Goal: Information Seeking & Learning: Learn about a topic

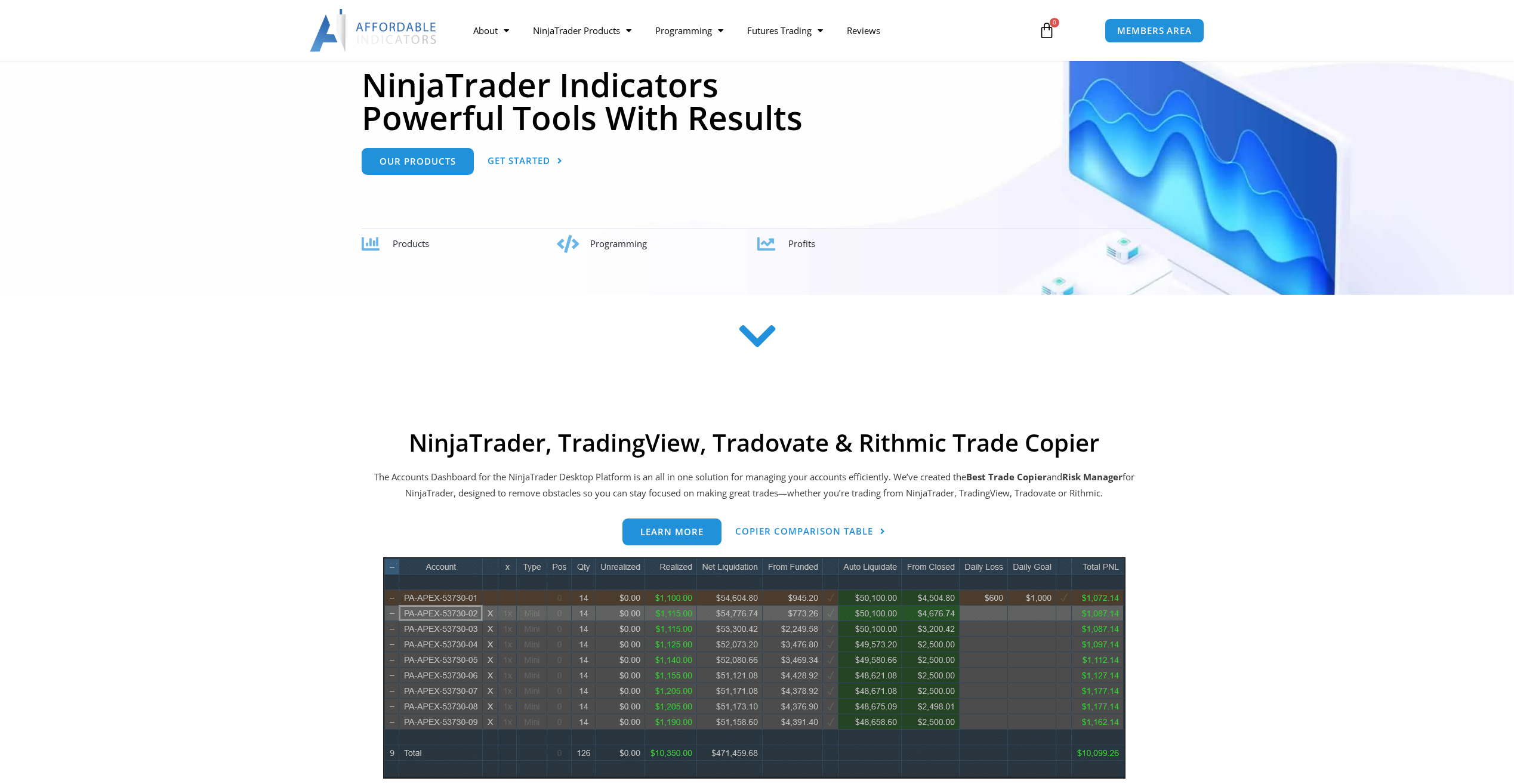
scroll to position [497, 0]
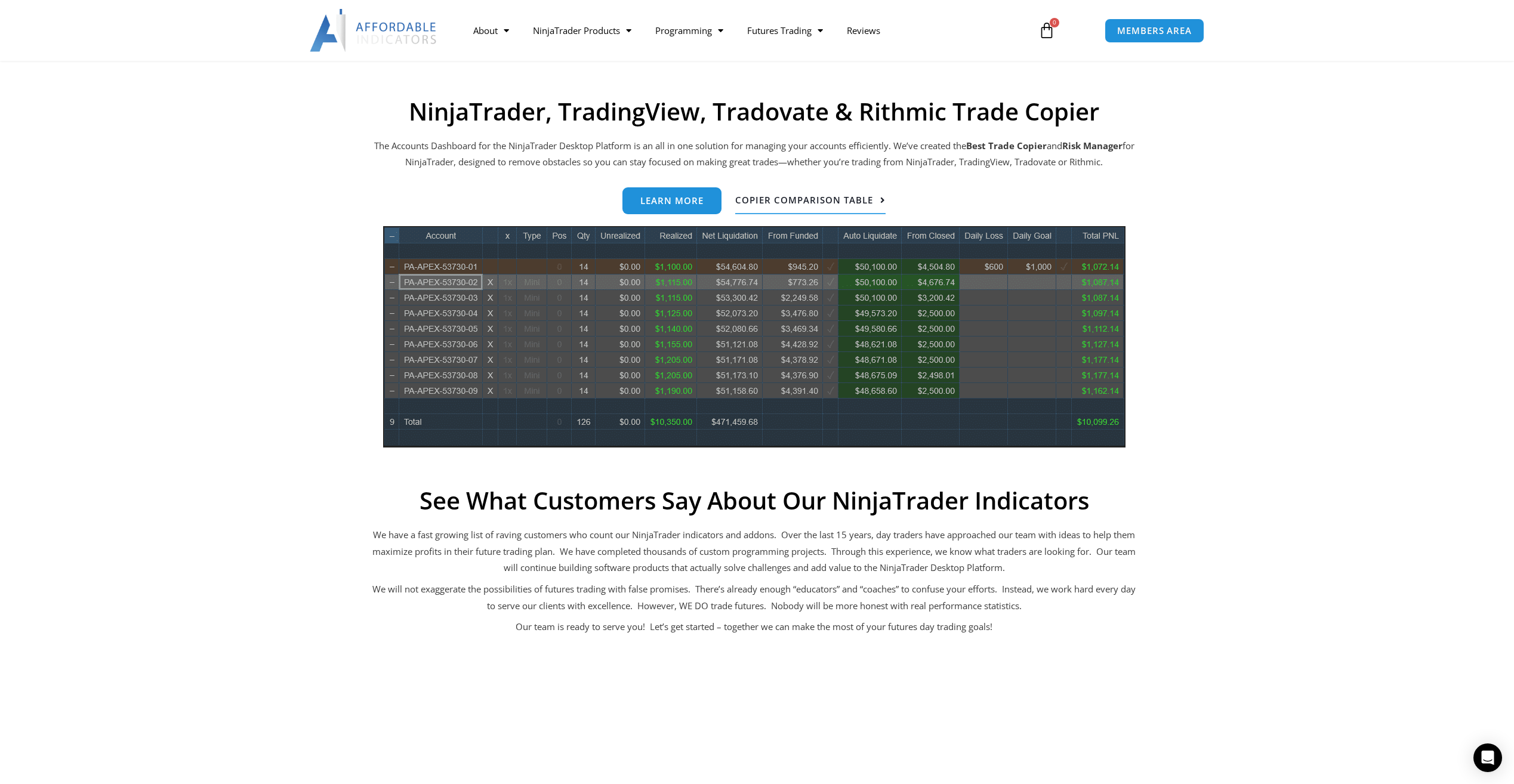
click at [754, 201] on span "Copier Comparison Table" at bounding box center [804, 200] width 138 height 9
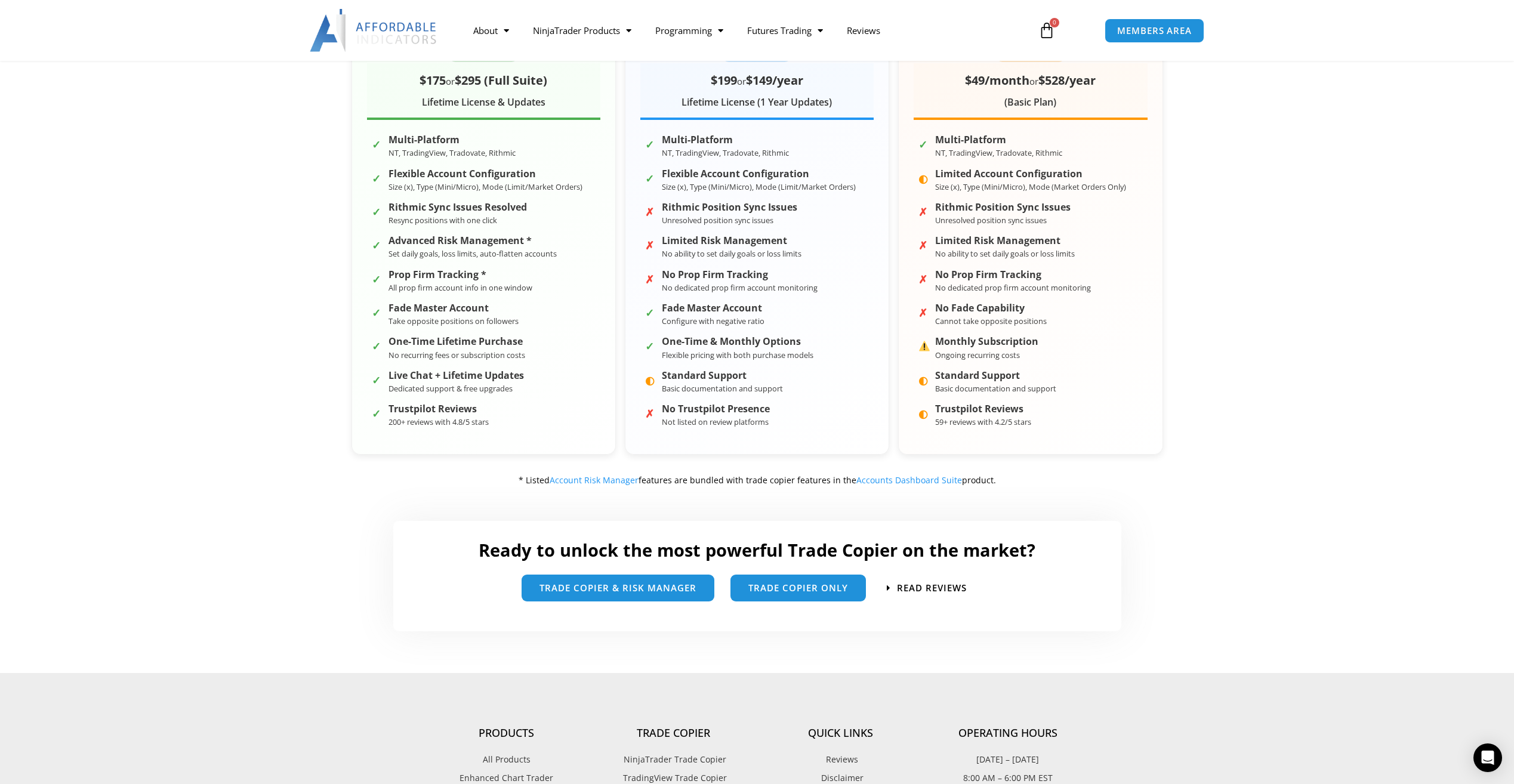
scroll to position [298, 0]
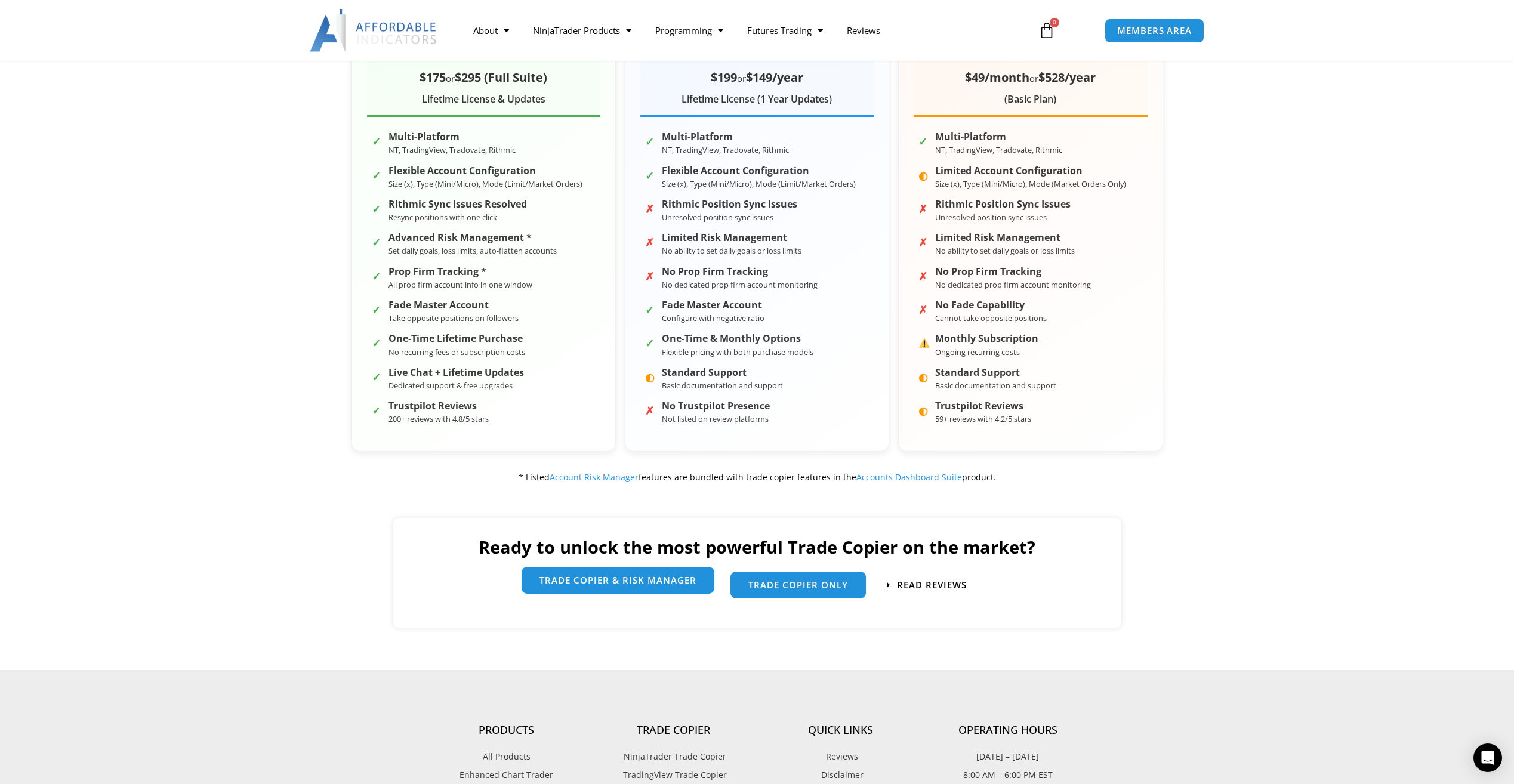
click at [576, 576] on link "trade copier & Risk manager" at bounding box center [617, 581] width 193 height 27
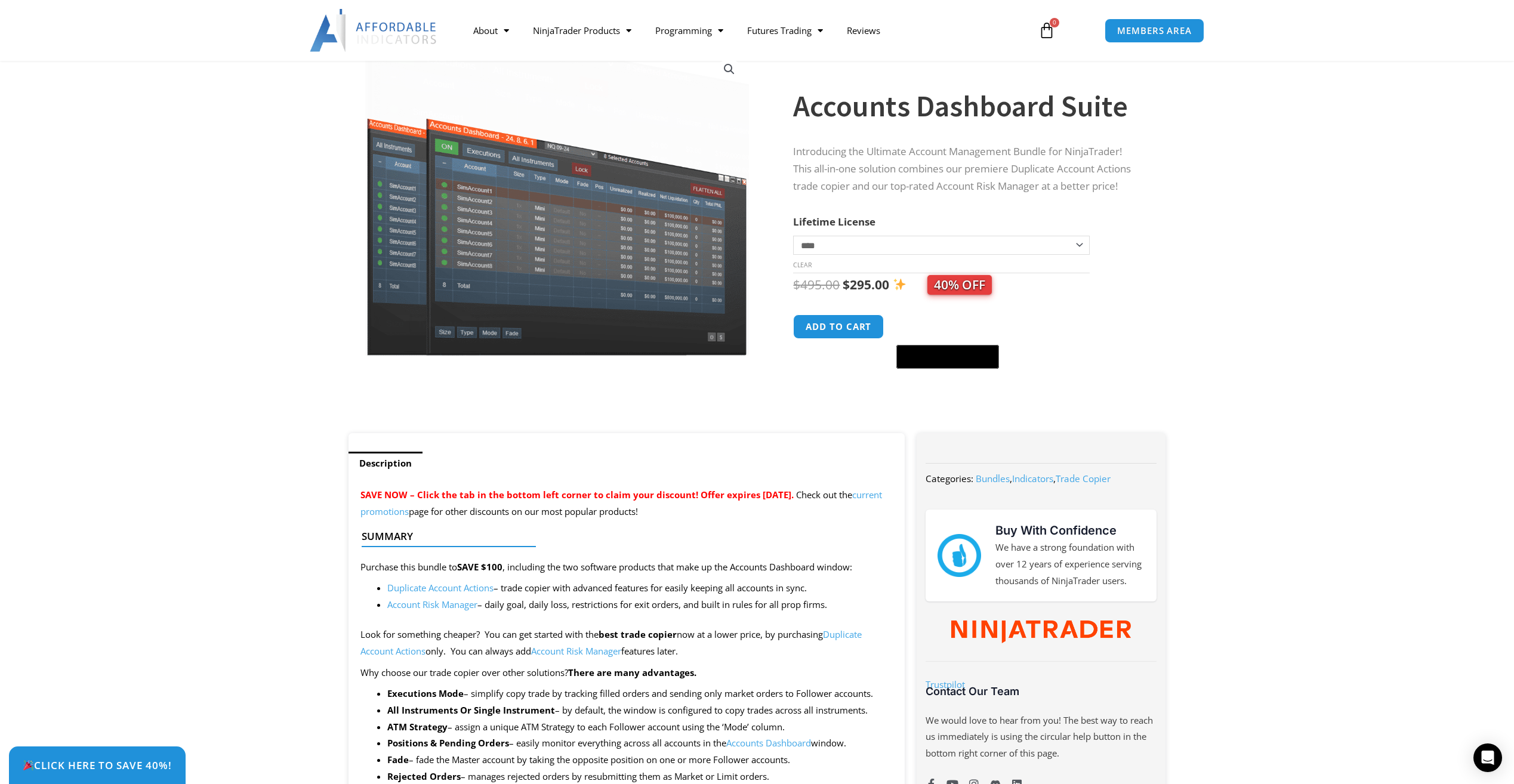
scroll to position [199, 0]
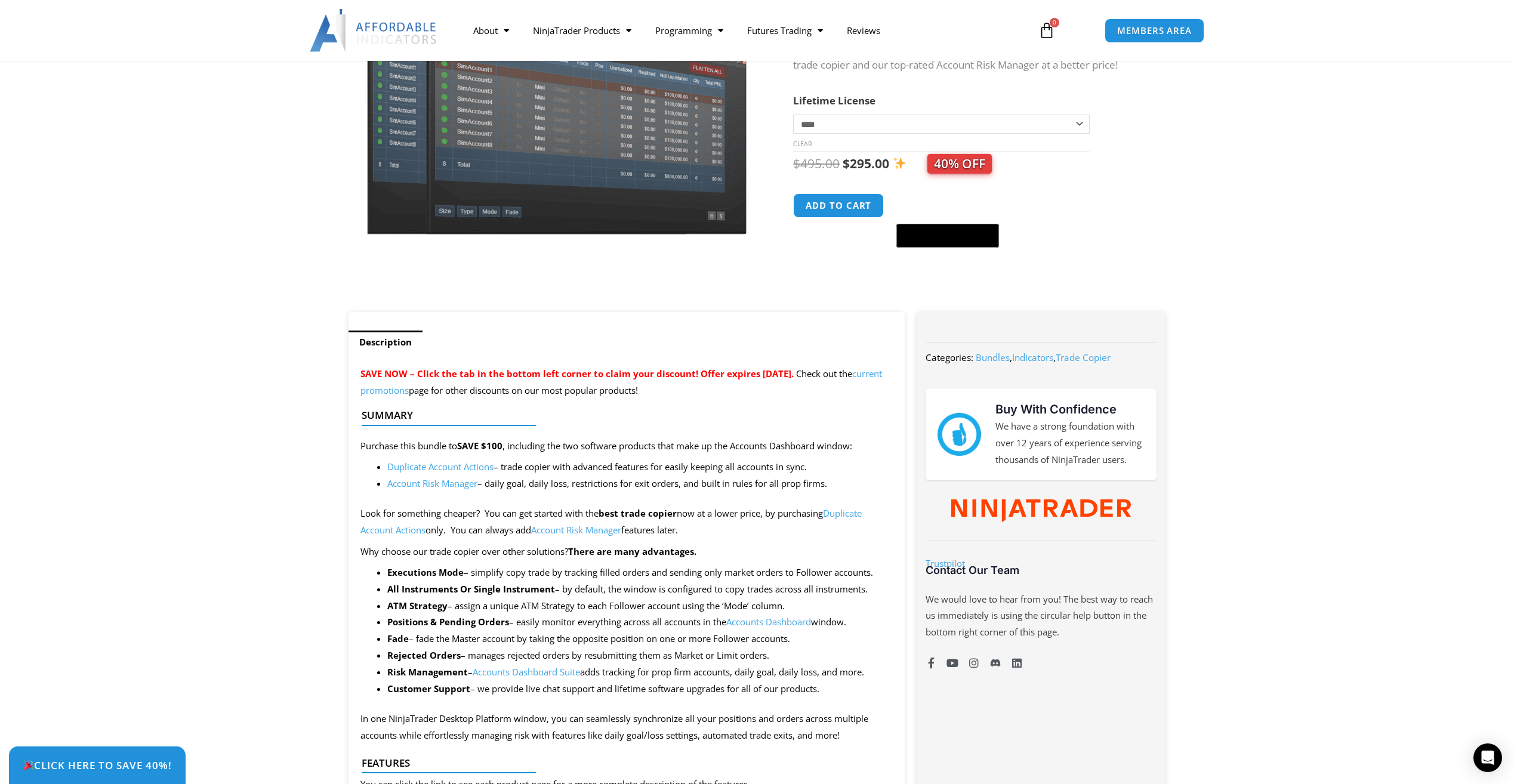
click at [452, 486] on link "Account Risk Manager" at bounding box center [432, 482] width 90 height 12
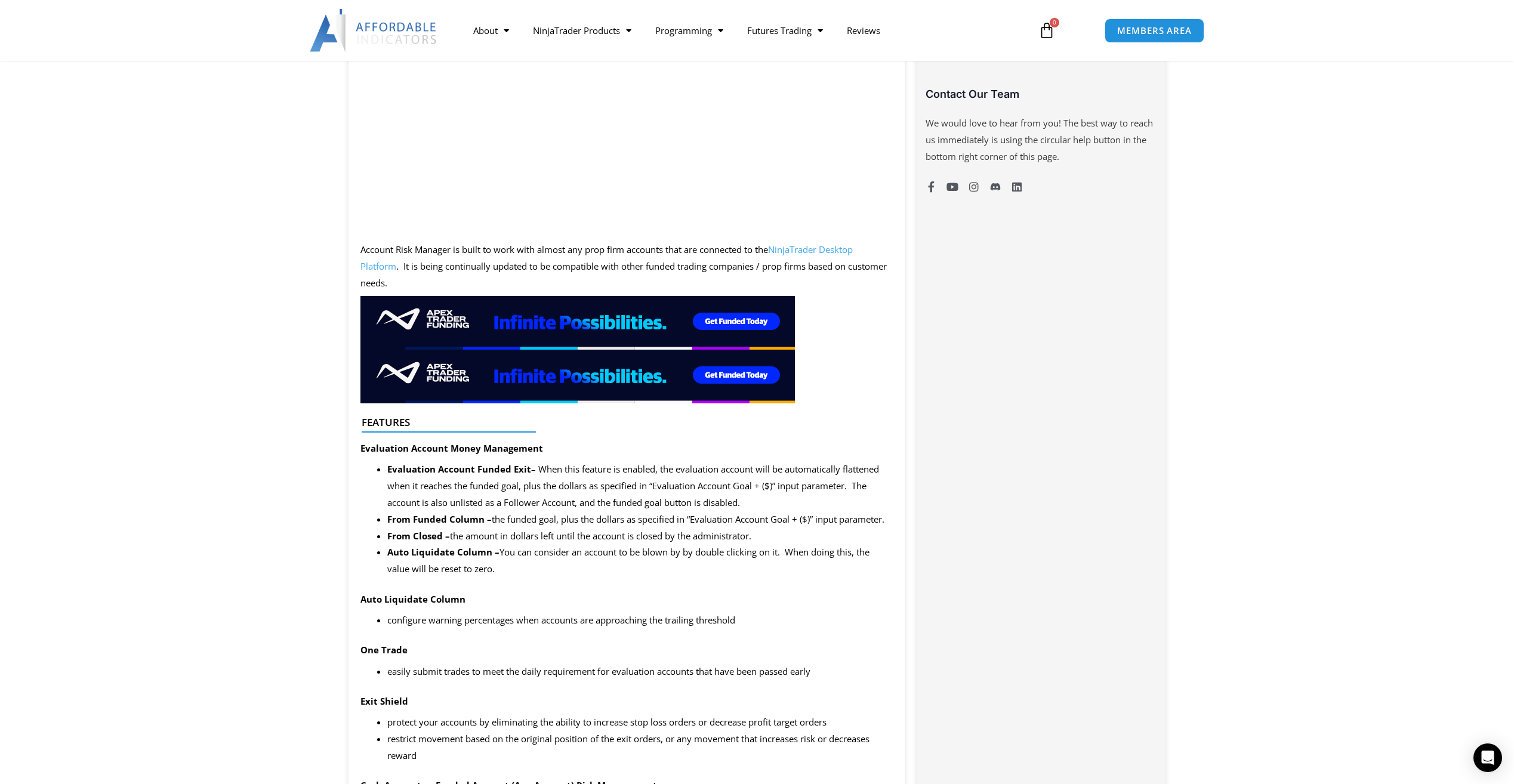
scroll to position [597, 0]
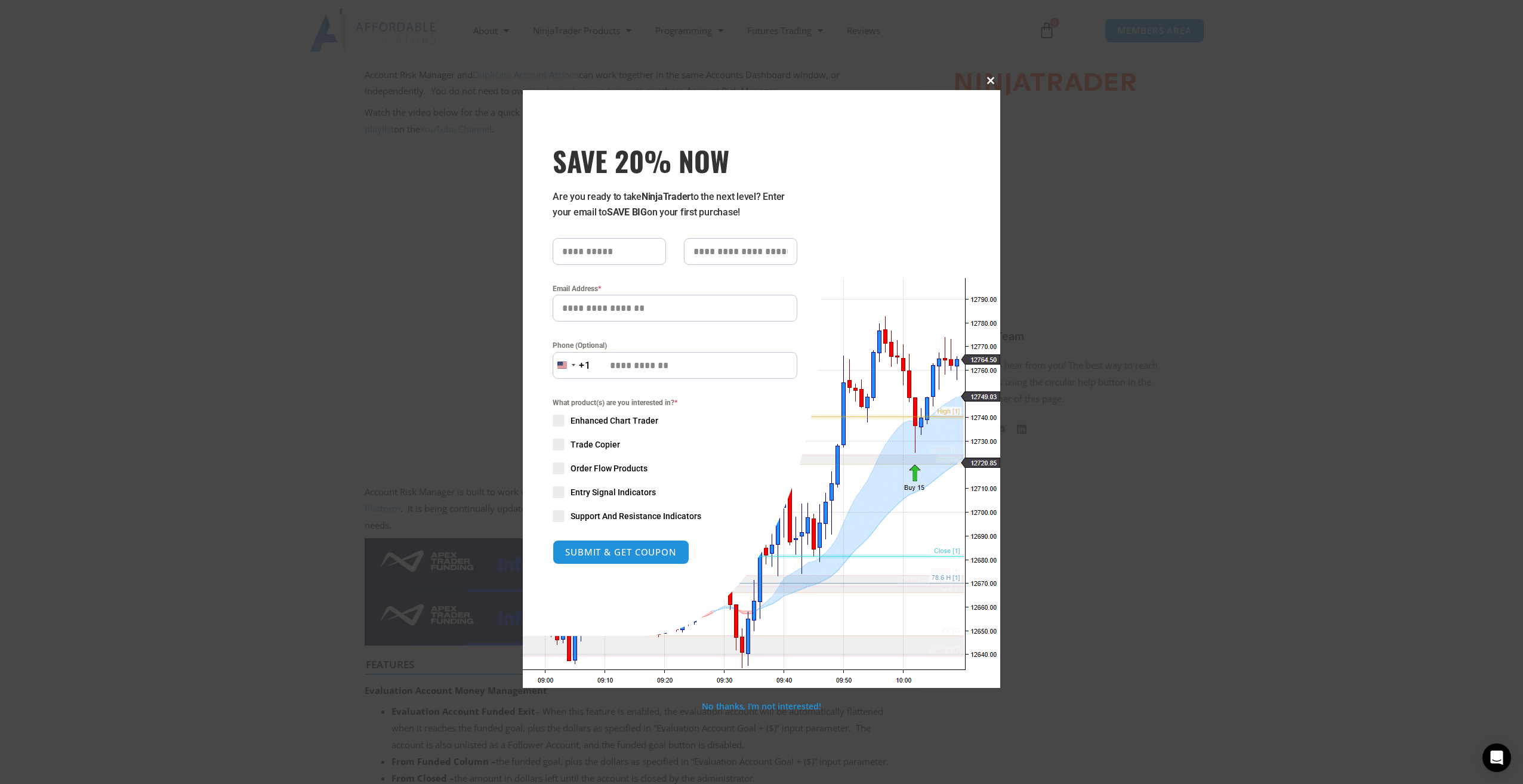
click at [990, 82] on span "SAVE 20% NOW popup" at bounding box center [990, 81] width 19 height 7
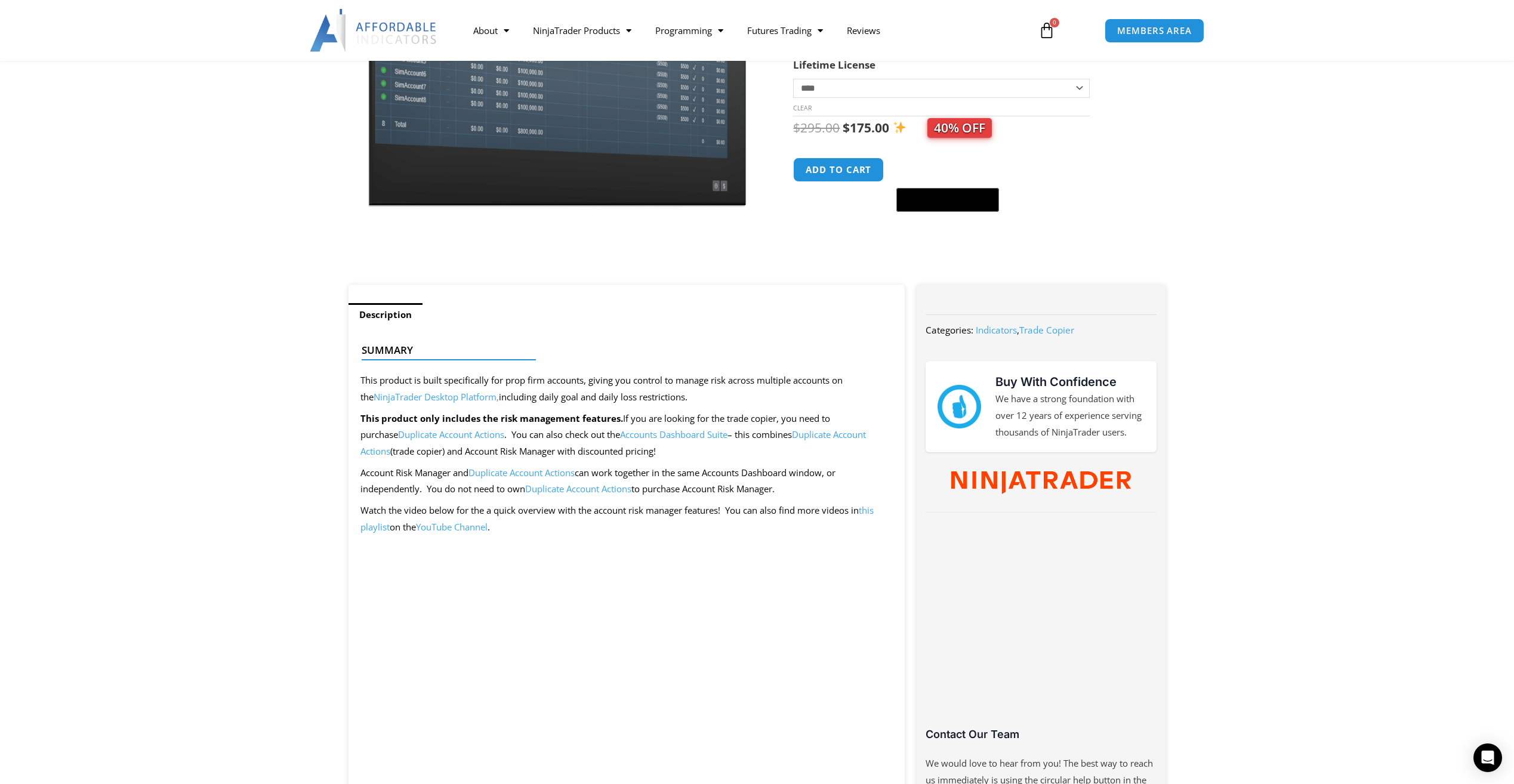
scroll to position [0, 0]
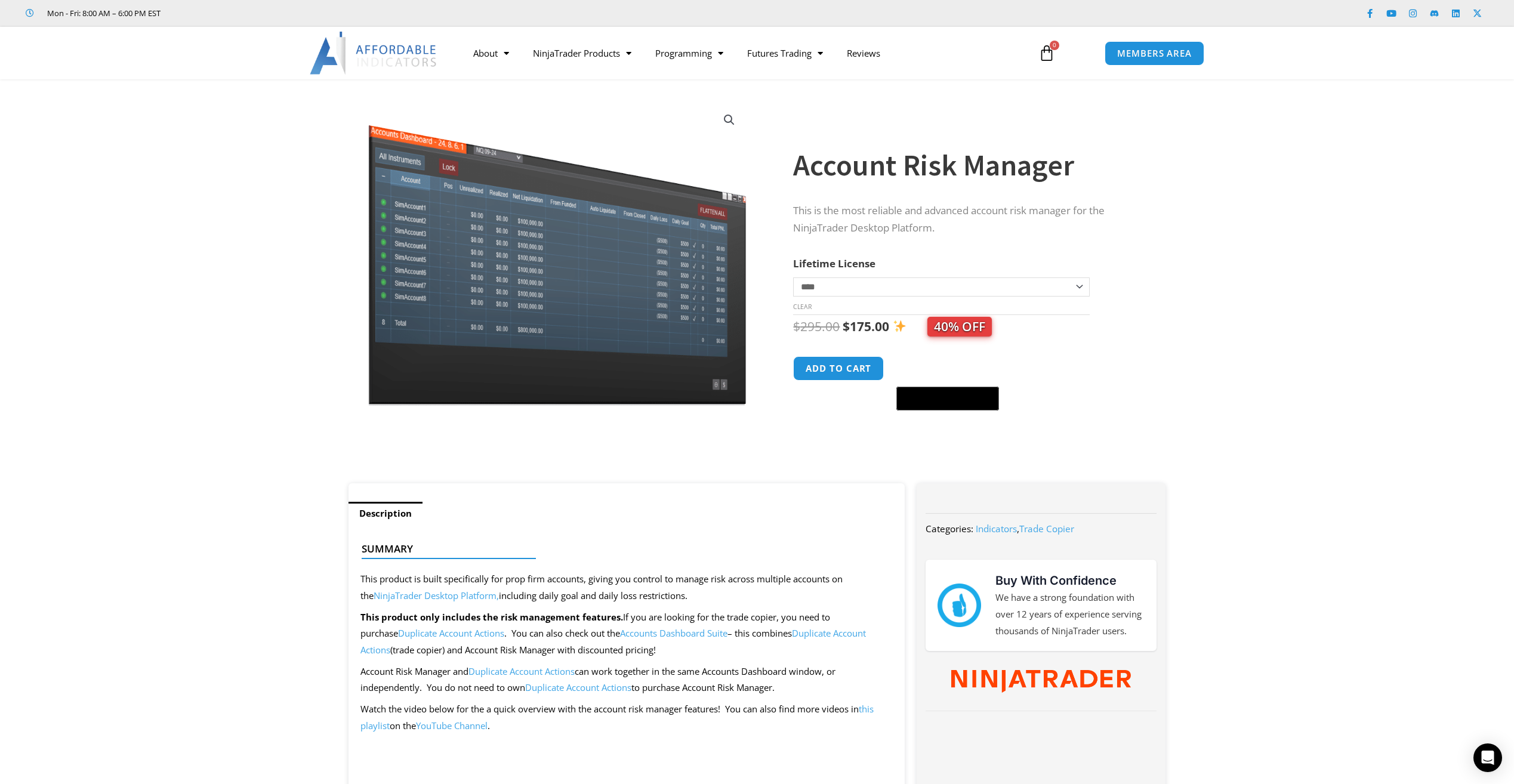
click at [433, 640] on p "This product only includes the risk management features. If you are looking for…" at bounding box center [626, 635] width 533 height 50
click at [428, 638] on link "Duplicate Account Actions" at bounding box center [451, 633] width 106 height 12
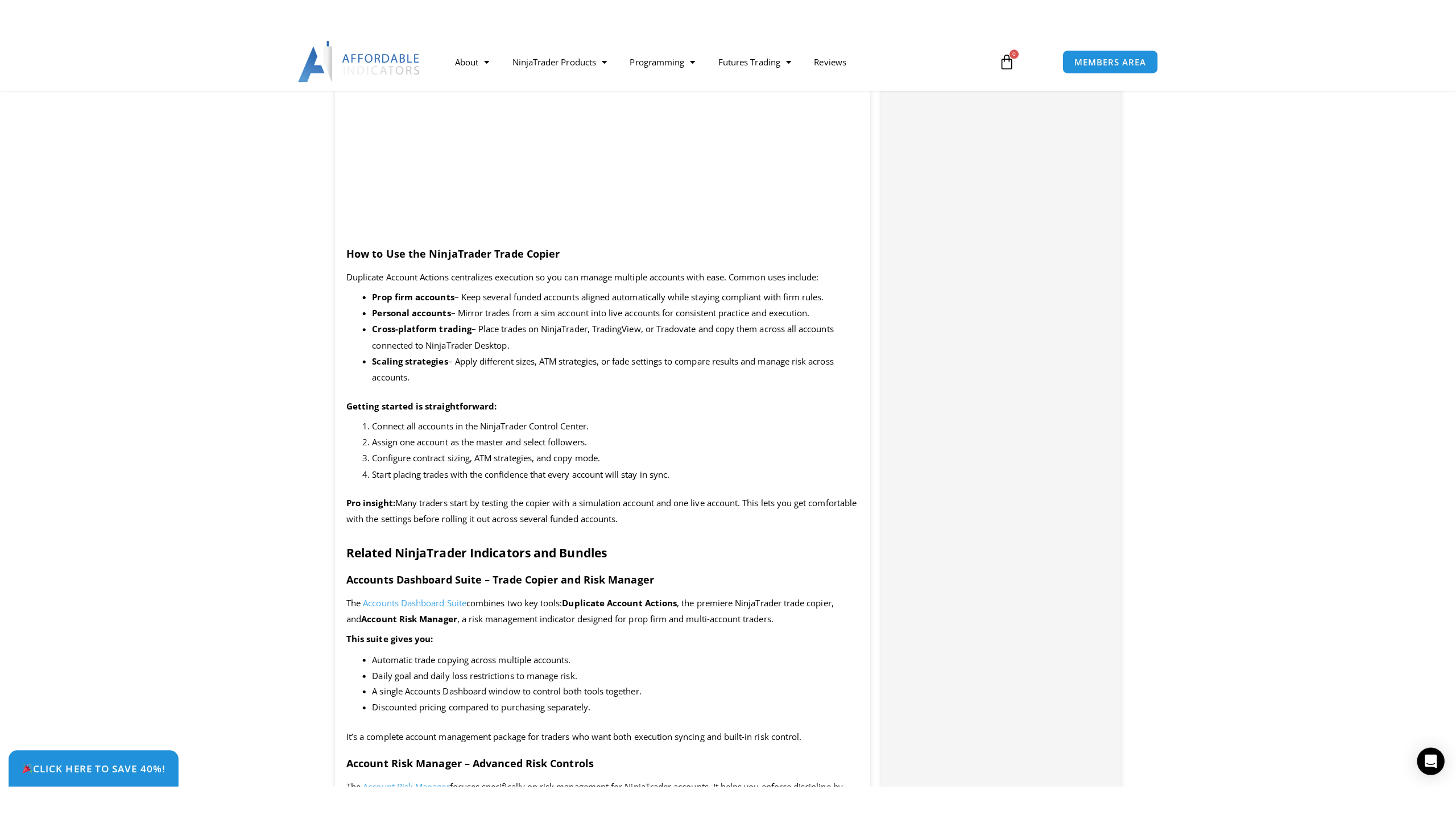
scroll to position [569, 0]
